Goal: Task Accomplishment & Management: Use online tool/utility

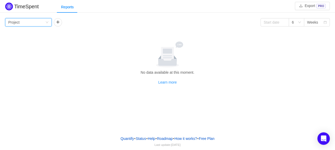
click at [47, 22] on icon "icon: down" at bounding box center [47, 22] width 3 height 3
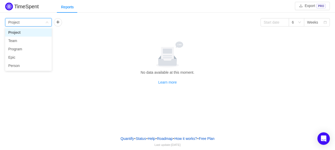
click at [19, 32] on li "Project" at bounding box center [28, 32] width 47 height 8
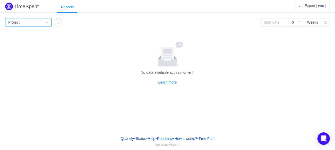
click at [47, 23] on icon "icon: down" at bounding box center [47, 22] width 3 height 3
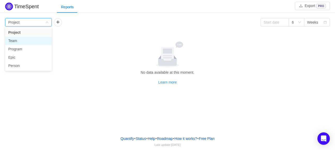
click at [21, 44] on li "Team" at bounding box center [28, 40] width 47 height 8
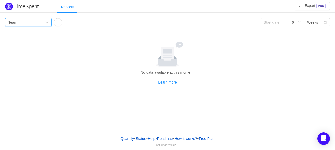
click at [47, 22] on icon "icon: down" at bounding box center [47, 22] width 3 height 3
click at [56, 20] on button "button" at bounding box center [58, 22] width 8 height 8
click at [105, 21] on button "button" at bounding box center [104, 22] width 8 height 8
click at [47, 22] on icon "icon: down" at bounding box center [47, 22] width 3 height 3
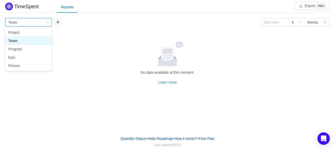
click at [14, 41] on li "Team" at bounding box center [28, 40] width 47 height 8
